Goal: Find specific page/section: Find specific page/section

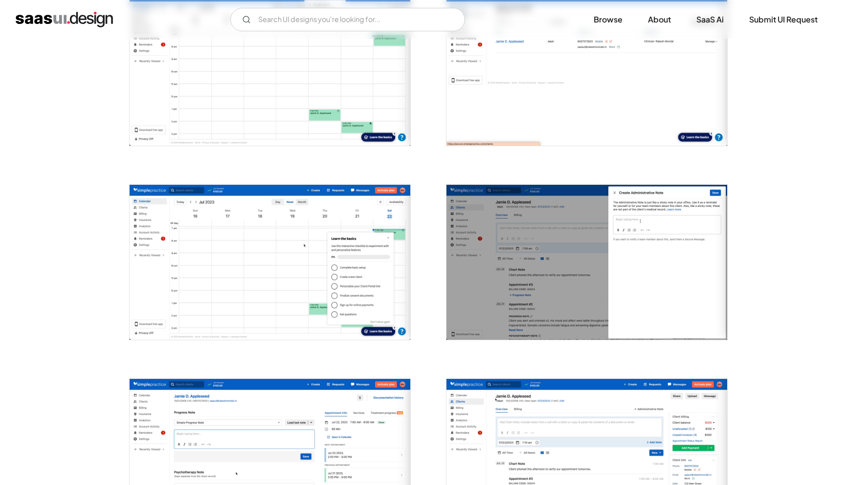
scroll to position [441, 0]
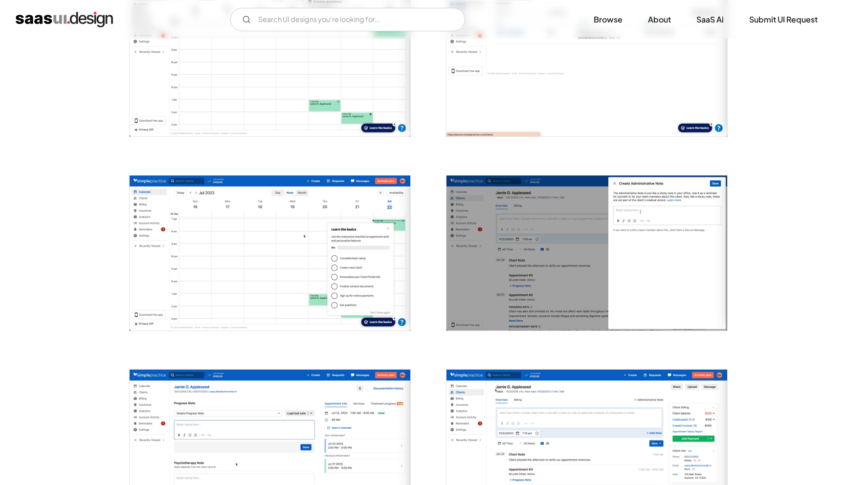
click at [624, 247] on img "open lightbox" at bounding box center [586, 252] width 281 height 155
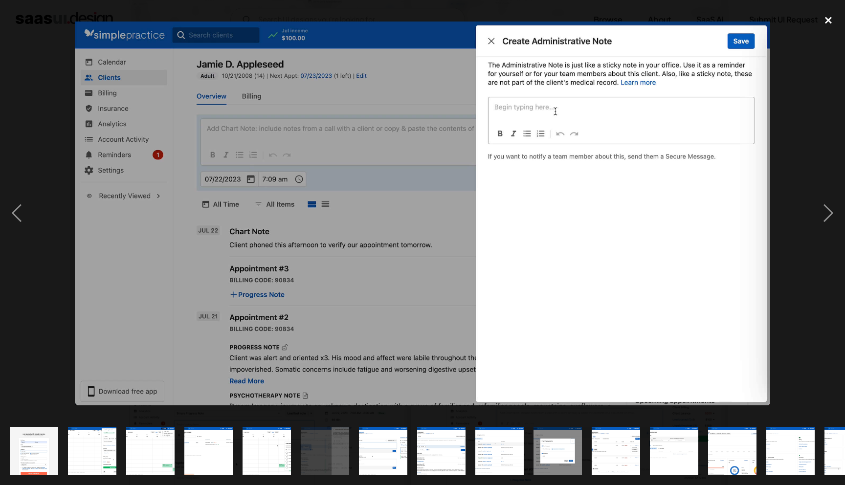
click at [830, 23] on div "close lightbox" at bounding box center [827, 21] width 33 height 22
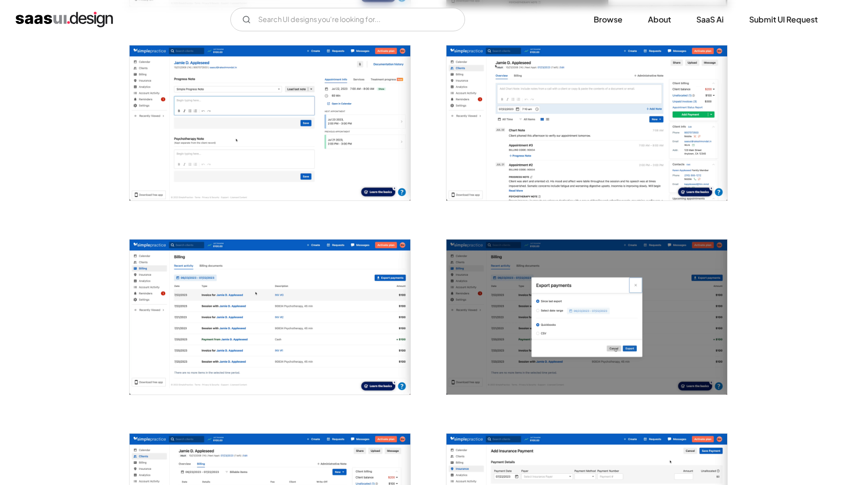
scroll to position [767, 0]
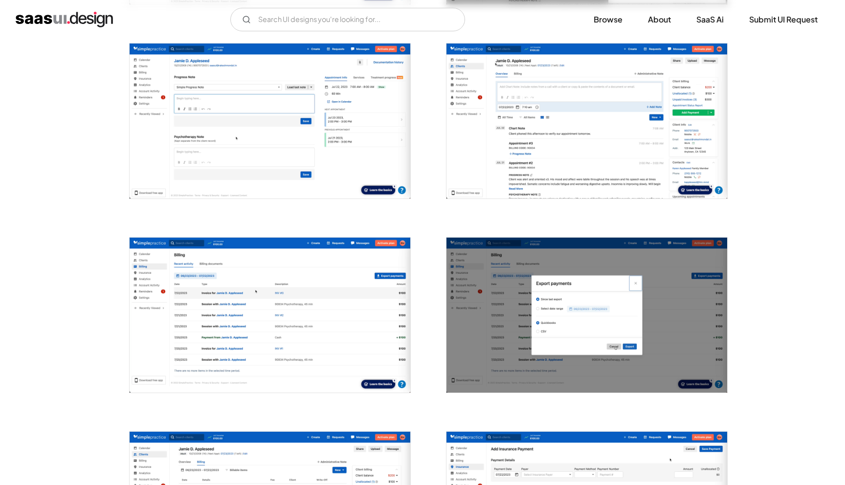
click at [280, 318] on img "open lightbox" at bounding box center [270, 315] width 281 height 155
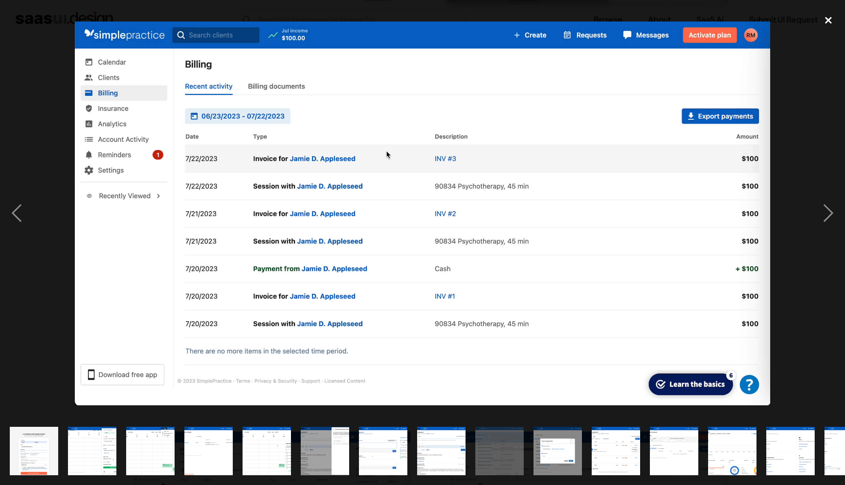
click at [827, 18] on div "close lightbox" at bounding box center [827, 21] width 33 height 22
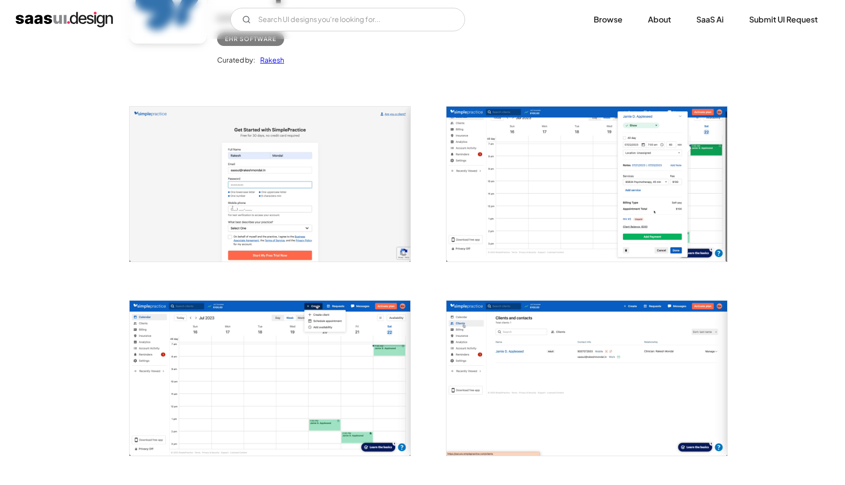
scroll to position [0, 0]
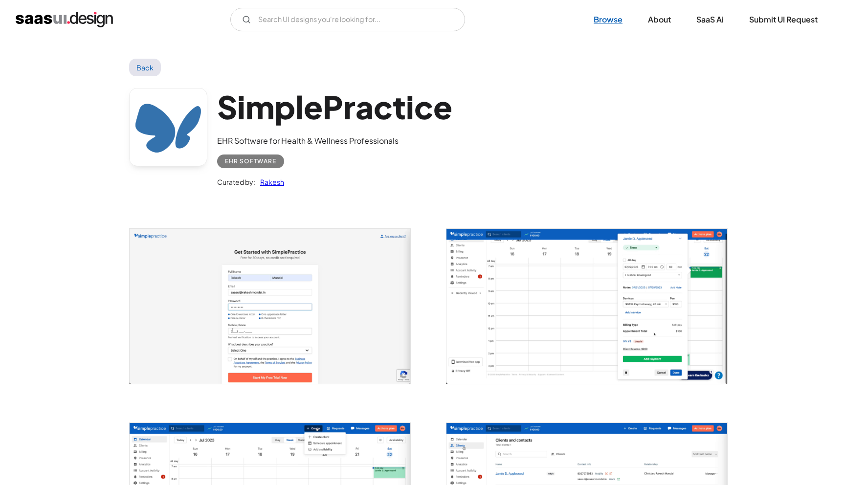
click at [613, 15] on link "Browse" at bounding box center [608, 20] width 52 height 22
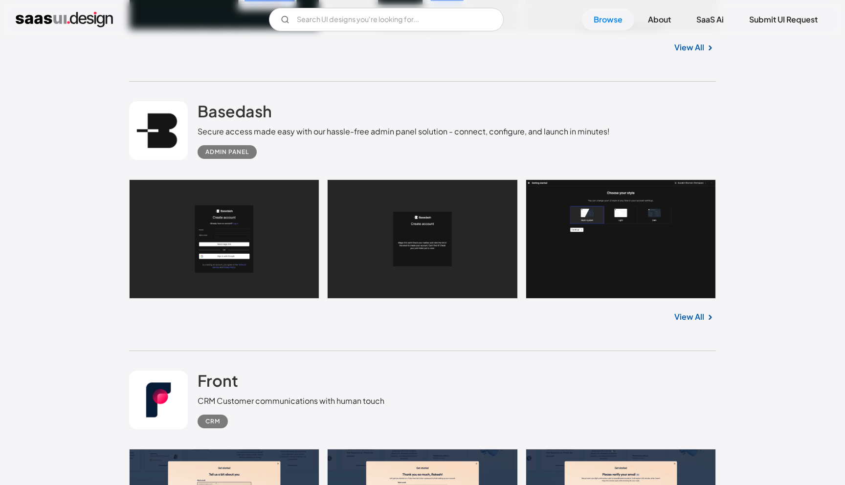
scroll to position [523, 0]
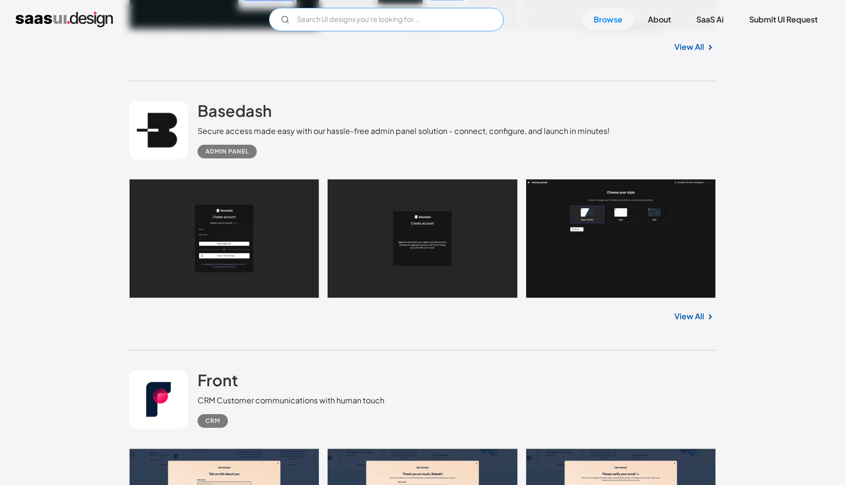
click at [363, 18] on input "Email Form" at bounding box center [386, 19] width 235 height 23
click at [591, 50] on div "View All" at bounding box center [422, 45] width 586 height 32
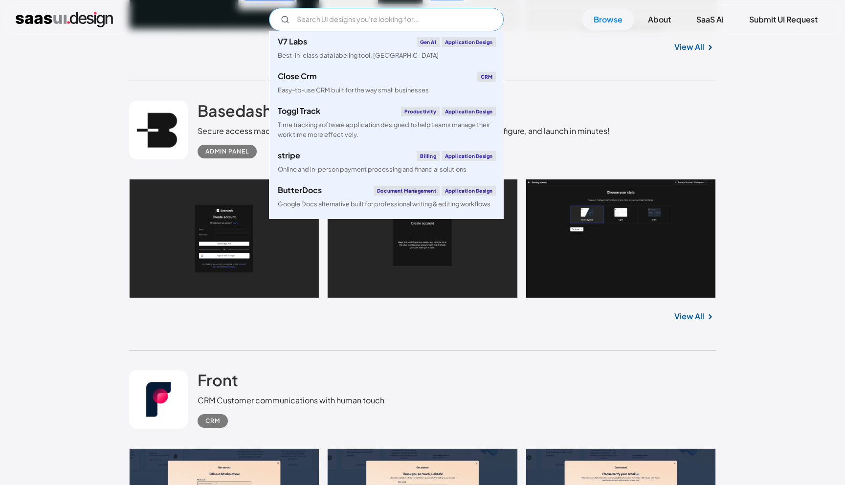
click at [427, 25] on input "Email Form" at bounding box center [386, 19] width 235 height 23
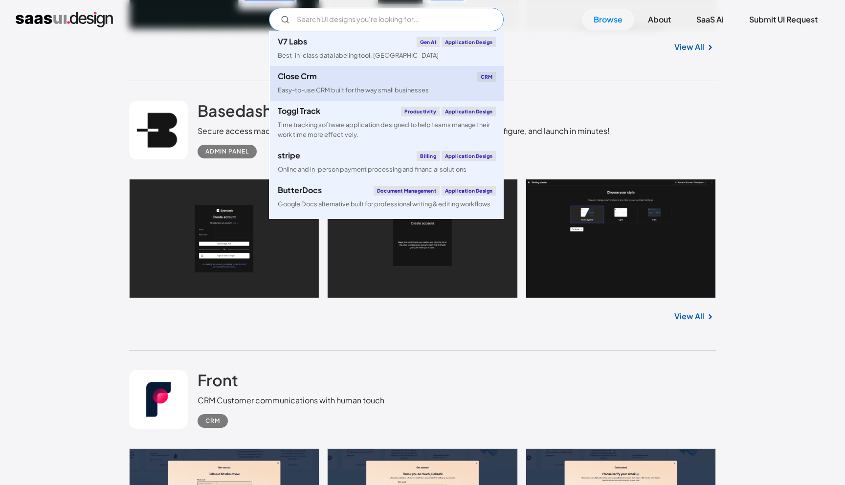
click at [366, 76] on div "Close Crm CRM" at bounding box center [387, 77] width 218 height 10
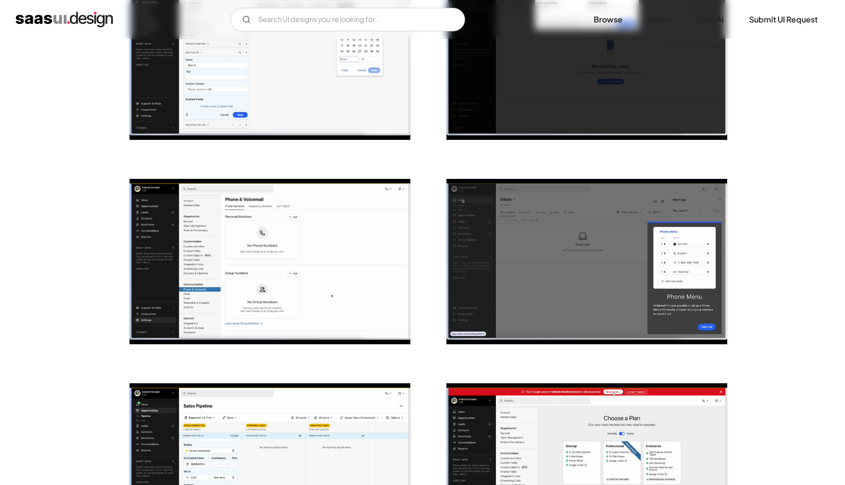
scroll to position [1504, 0]
